Goal: Check status: Check status

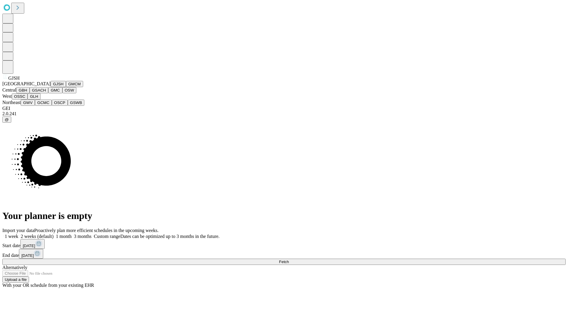
click at [51, 87] on button "GJSH" at bounding box center [58, 84] width 15 height 6
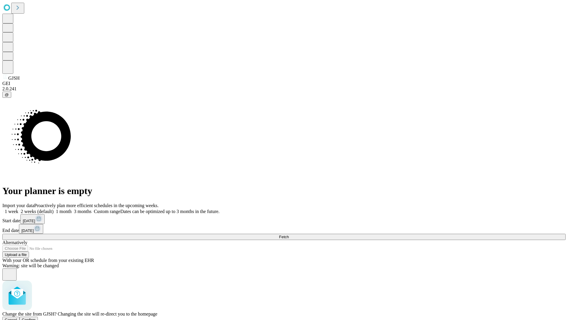
click at [36, 317] on span "Confirm" at bounding box center [29, 319] width 14 height 4
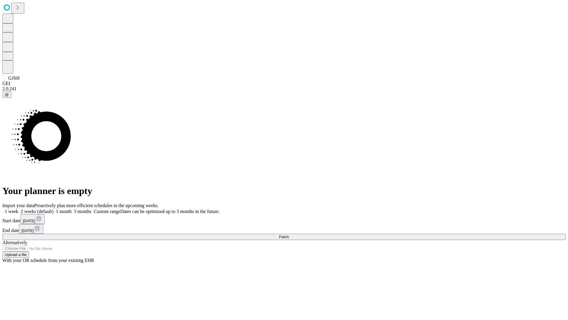
click at [54, 209] on label "2 weeks (default)" at bounding box center [35, 211] width 35 height 5
click at [289, 234] on span "Fetch" at bounding box center [284, 236] width 10 height 4
